Goal: Navigation & Orientation: Find specific page/section

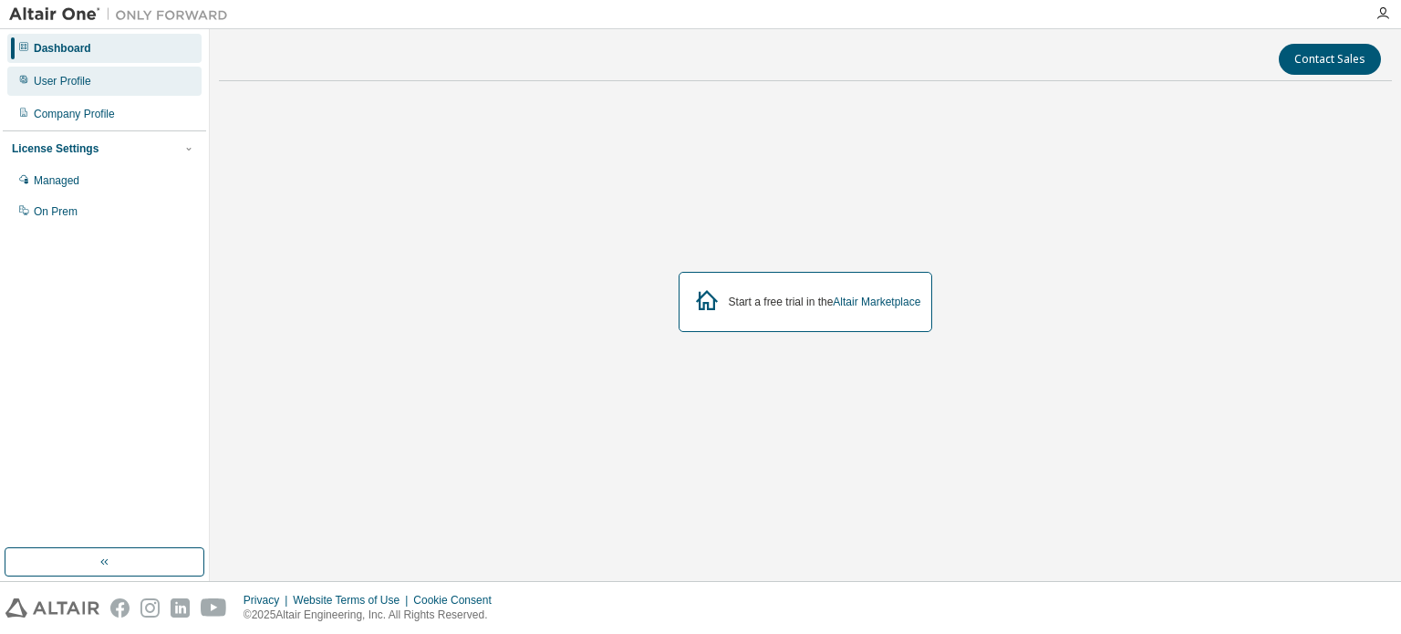
click at [68, 76] on div "User Profile" at bounding box center [62, 81] width 57 height 15
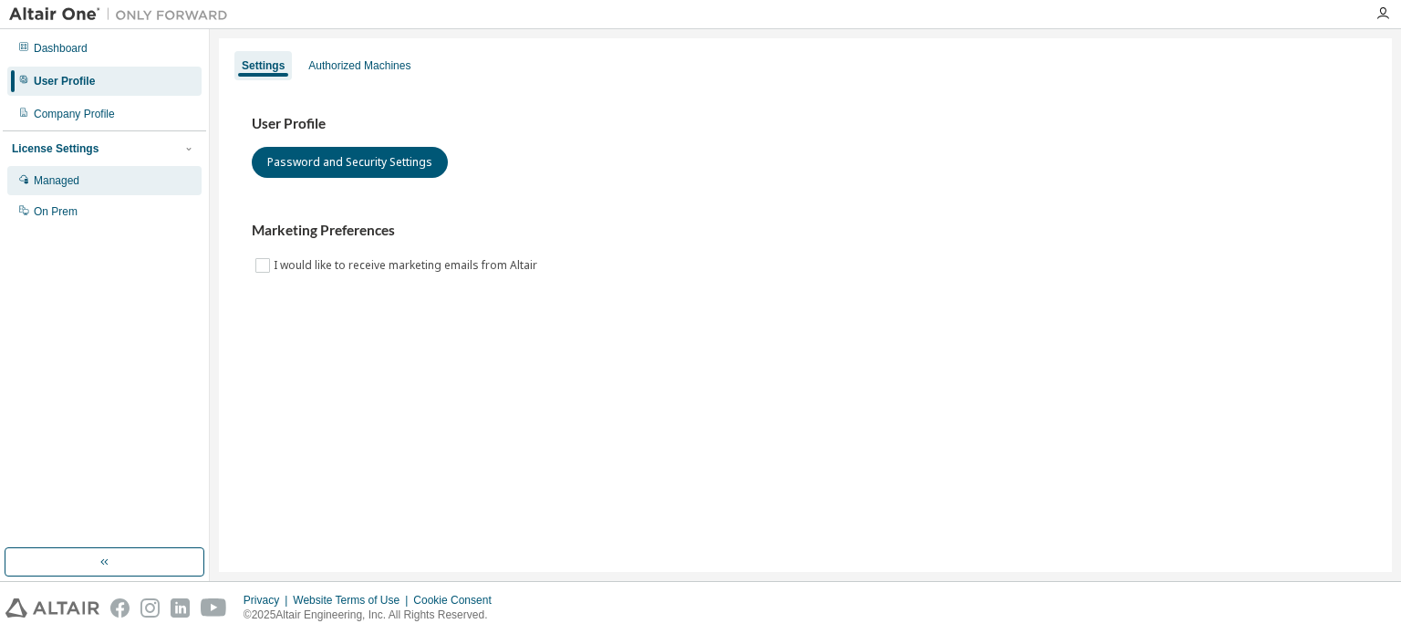
click at [73, 171] on div "Managed" at bounding box center [104, 180] width 194 height 29
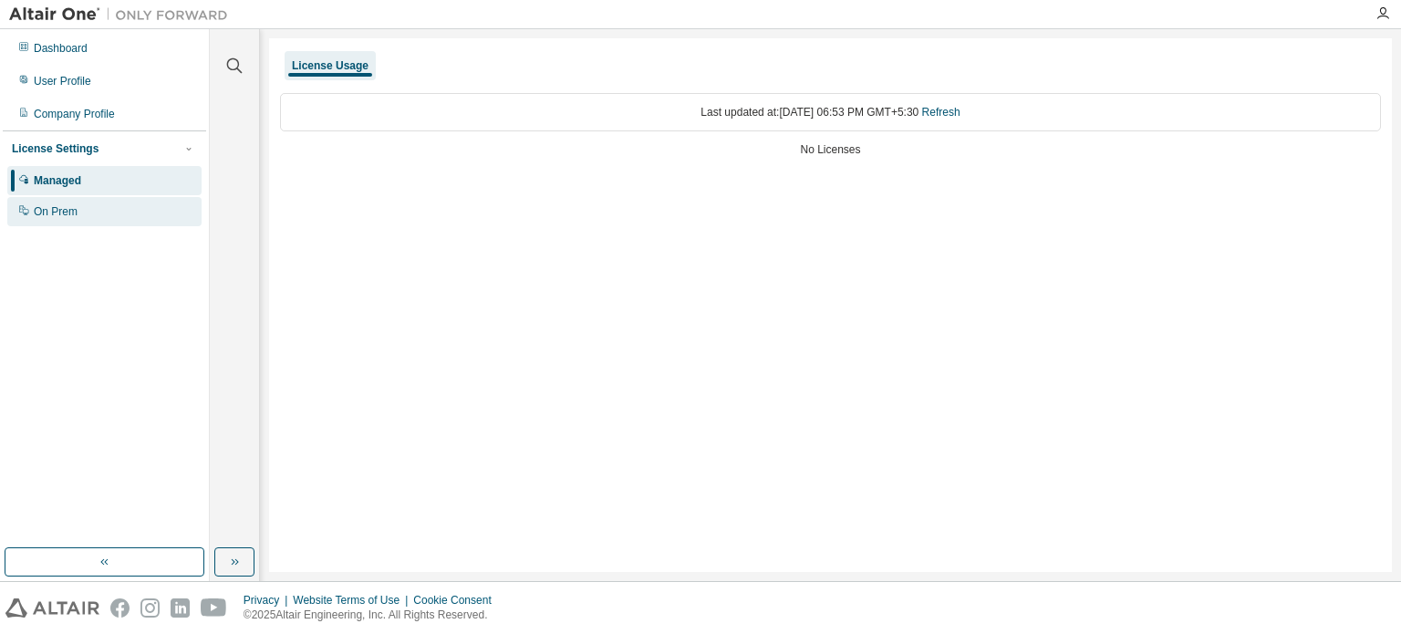
click at [57, 213] on div "On Prem" at bounding box center [56, 211] width 44 height 15
